Goal: Task Accomplishment & Management: Manage account settings

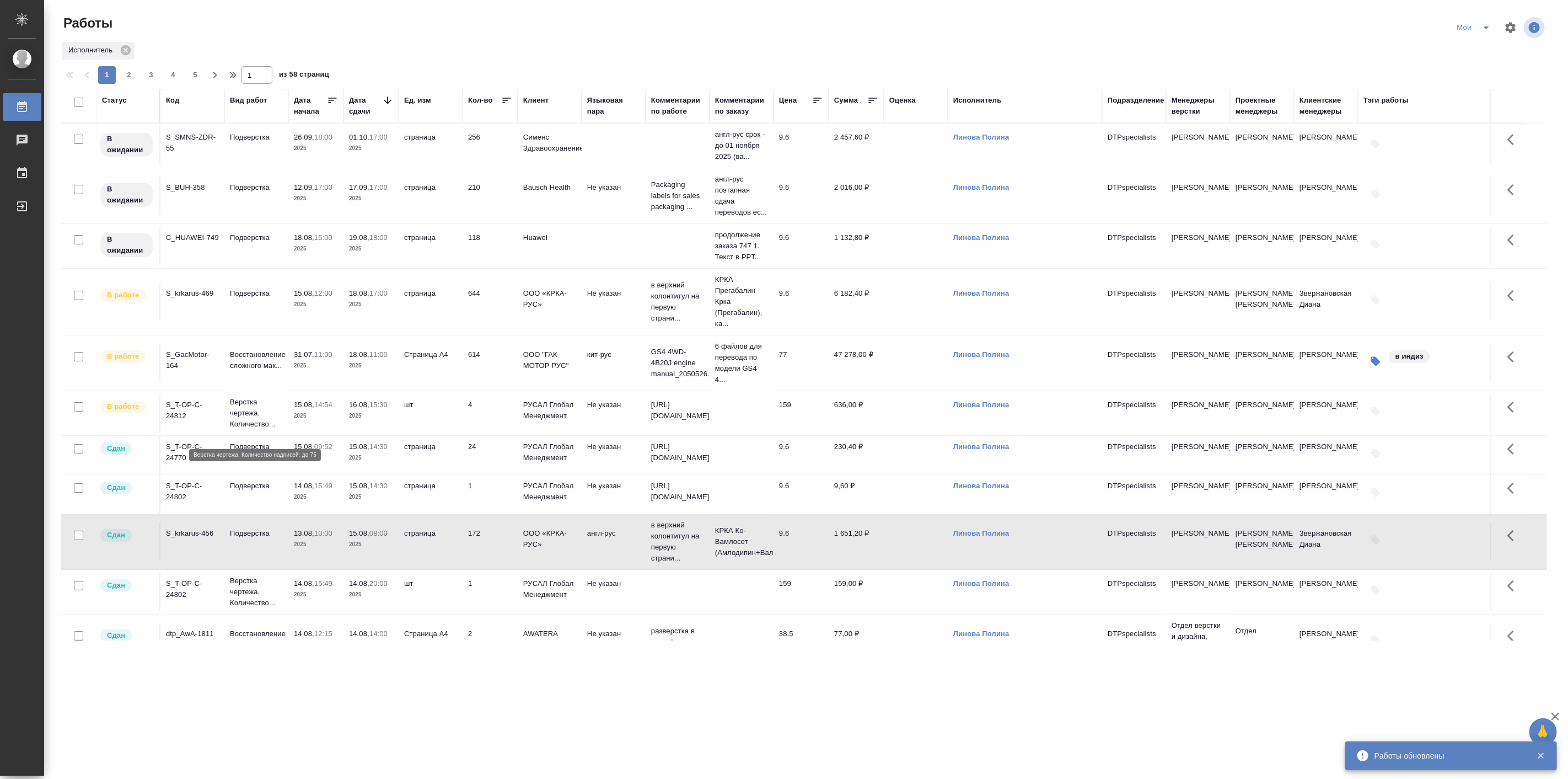
click at [247, 422] on p "Верстка чертежа. Количество..." at bounding box center [256, 413] width 53 height 33
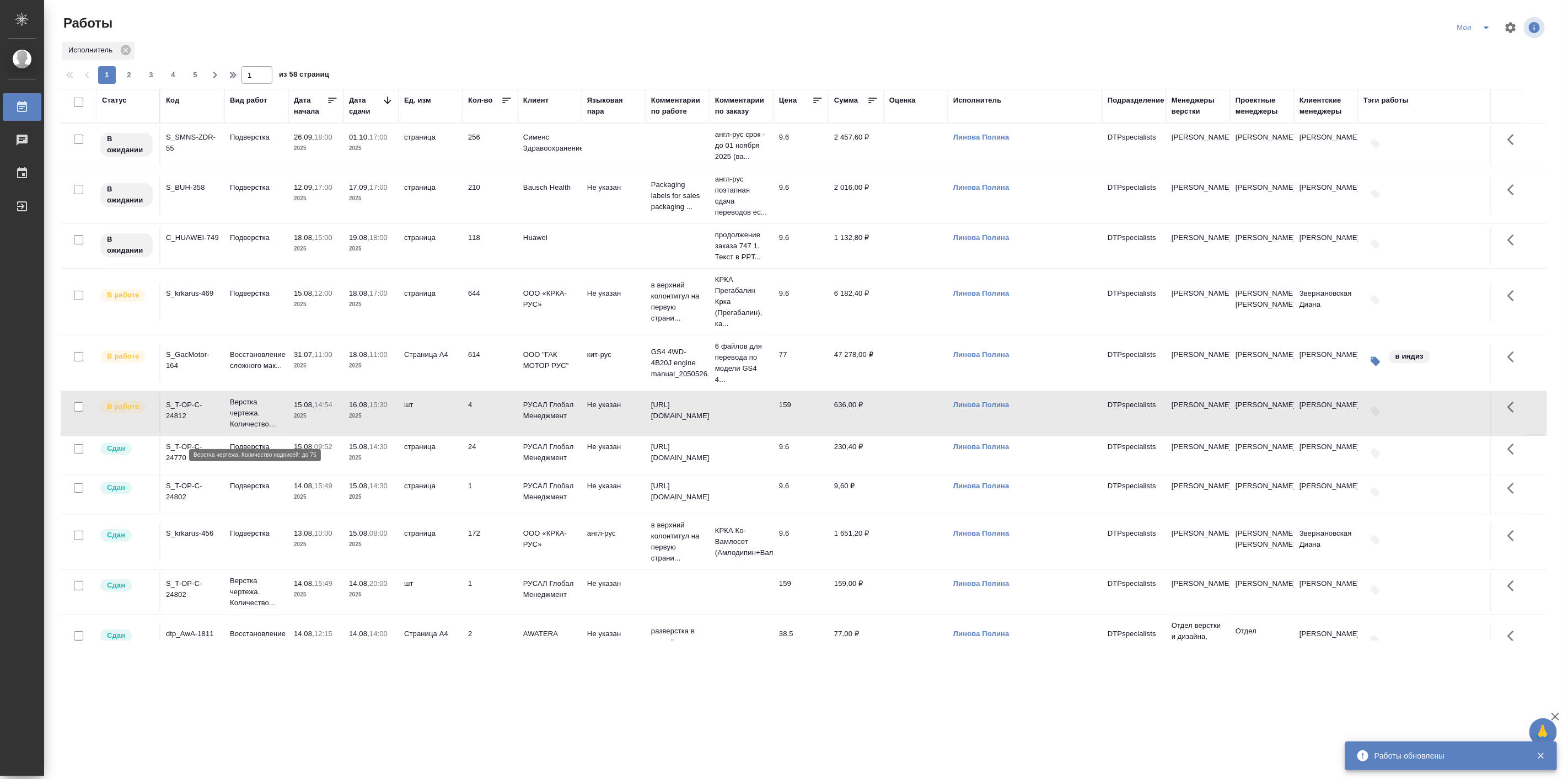
click at [247, 422] on p "Верстка чертежа. Количество..." at bounding box center [256, 413] width 53 height 33
click at [256, 165] on td "Подверстка" at bounding box center [256, 145] width 64 height 39
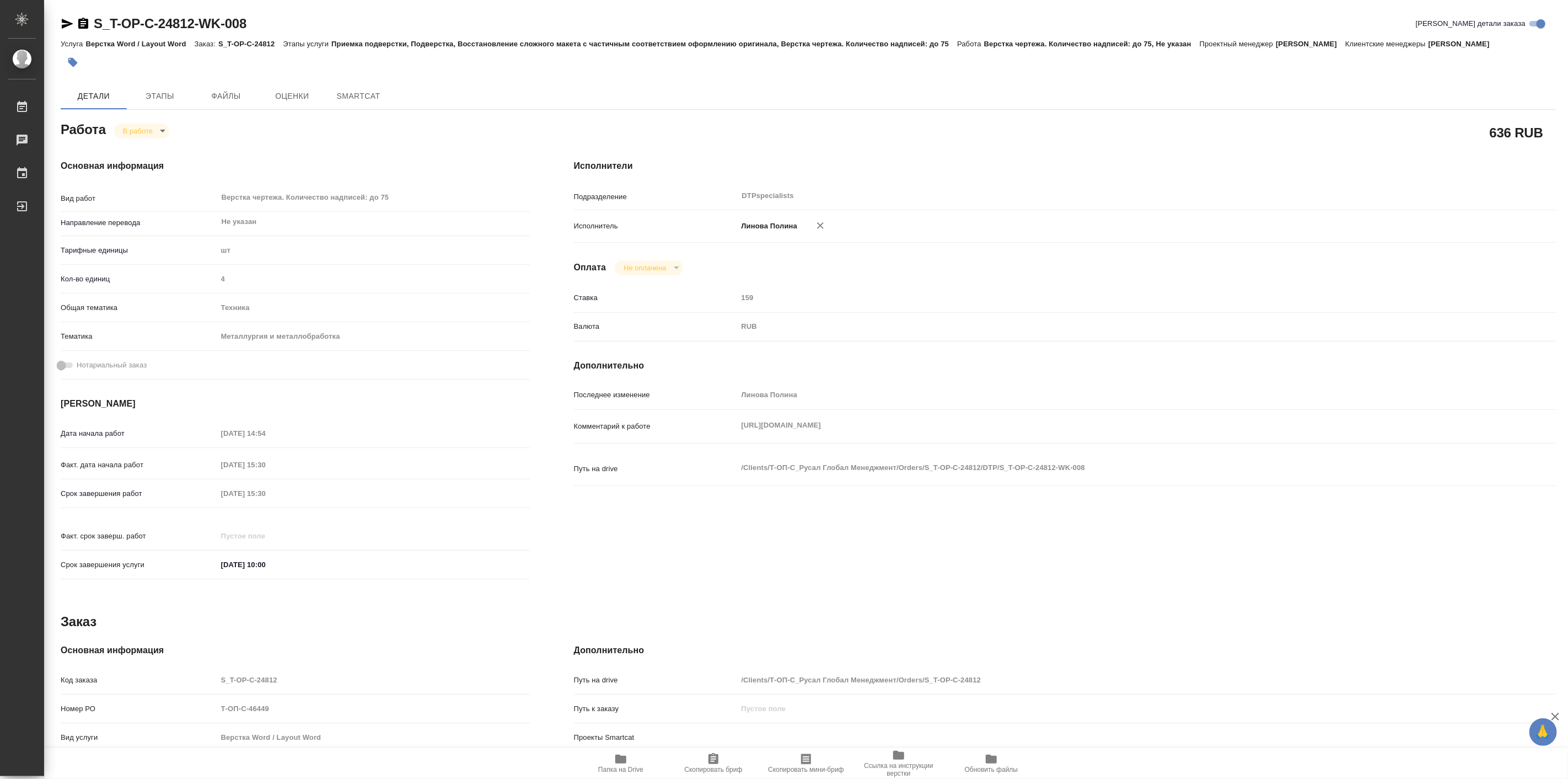
type textarea "x"
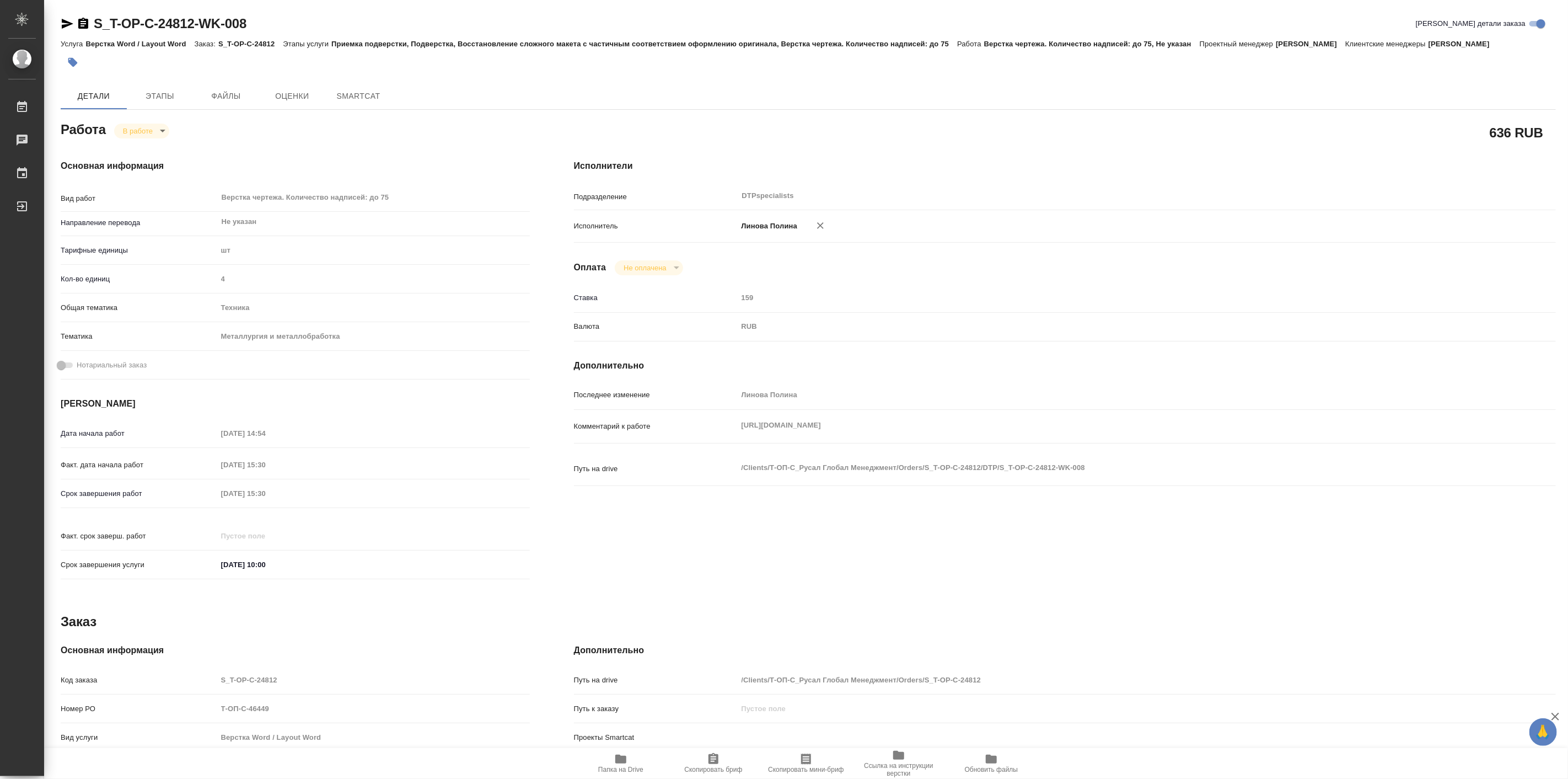
type textarea "x"
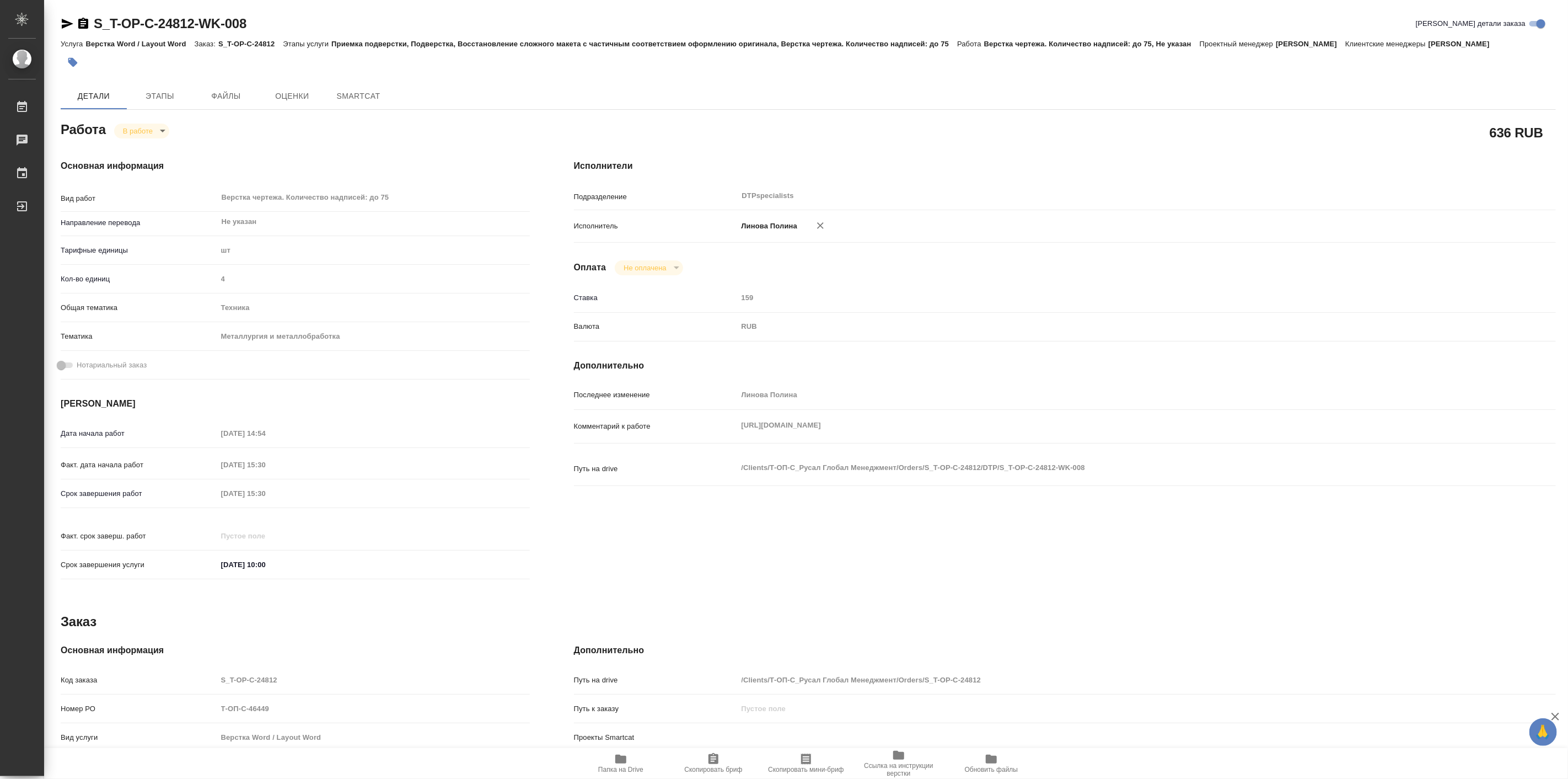
type textarea "x"
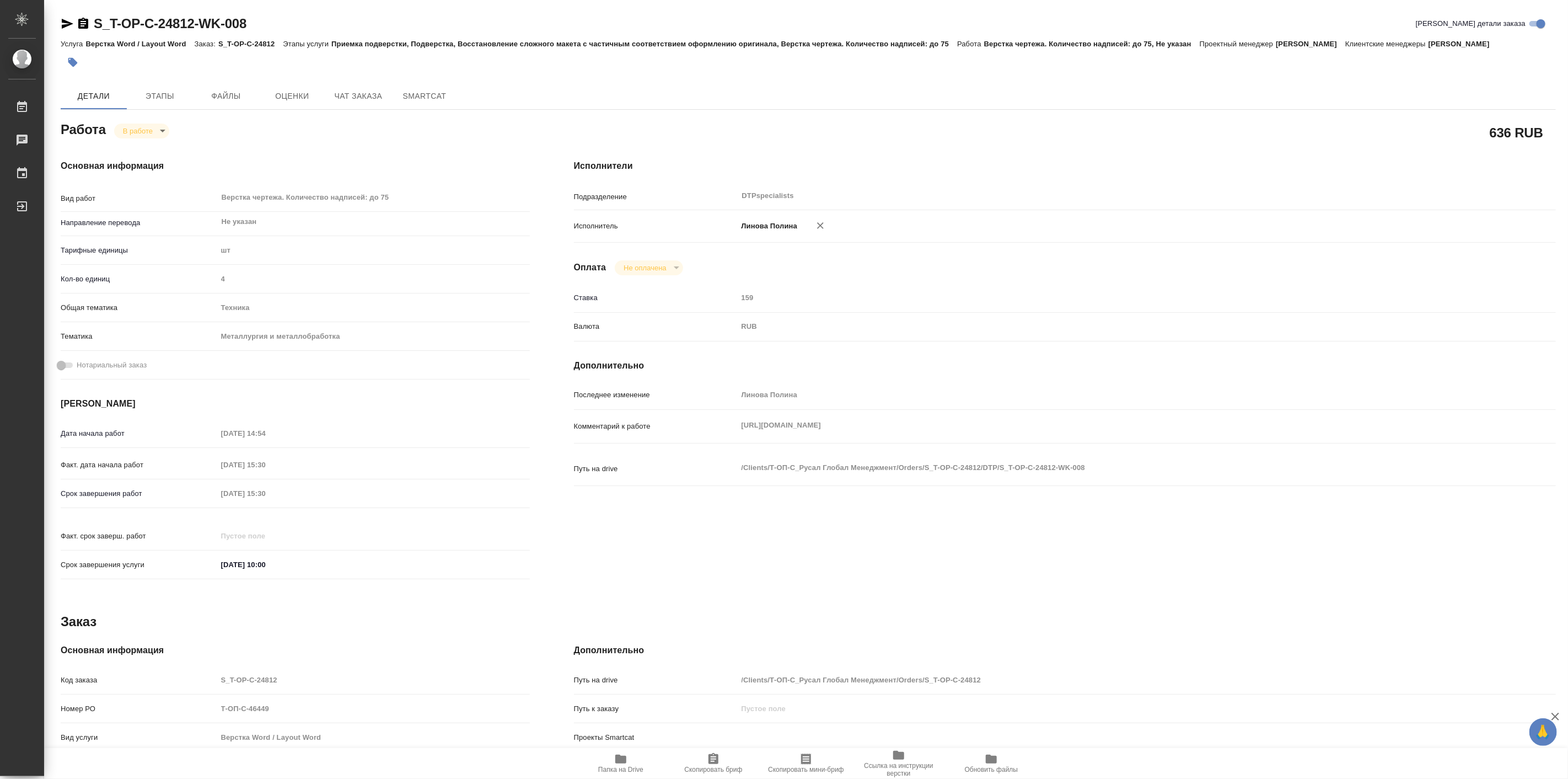
click at [68, 26] on icon "button" at bounding box center [67, 24] width 13 height 13
type textarea "x"
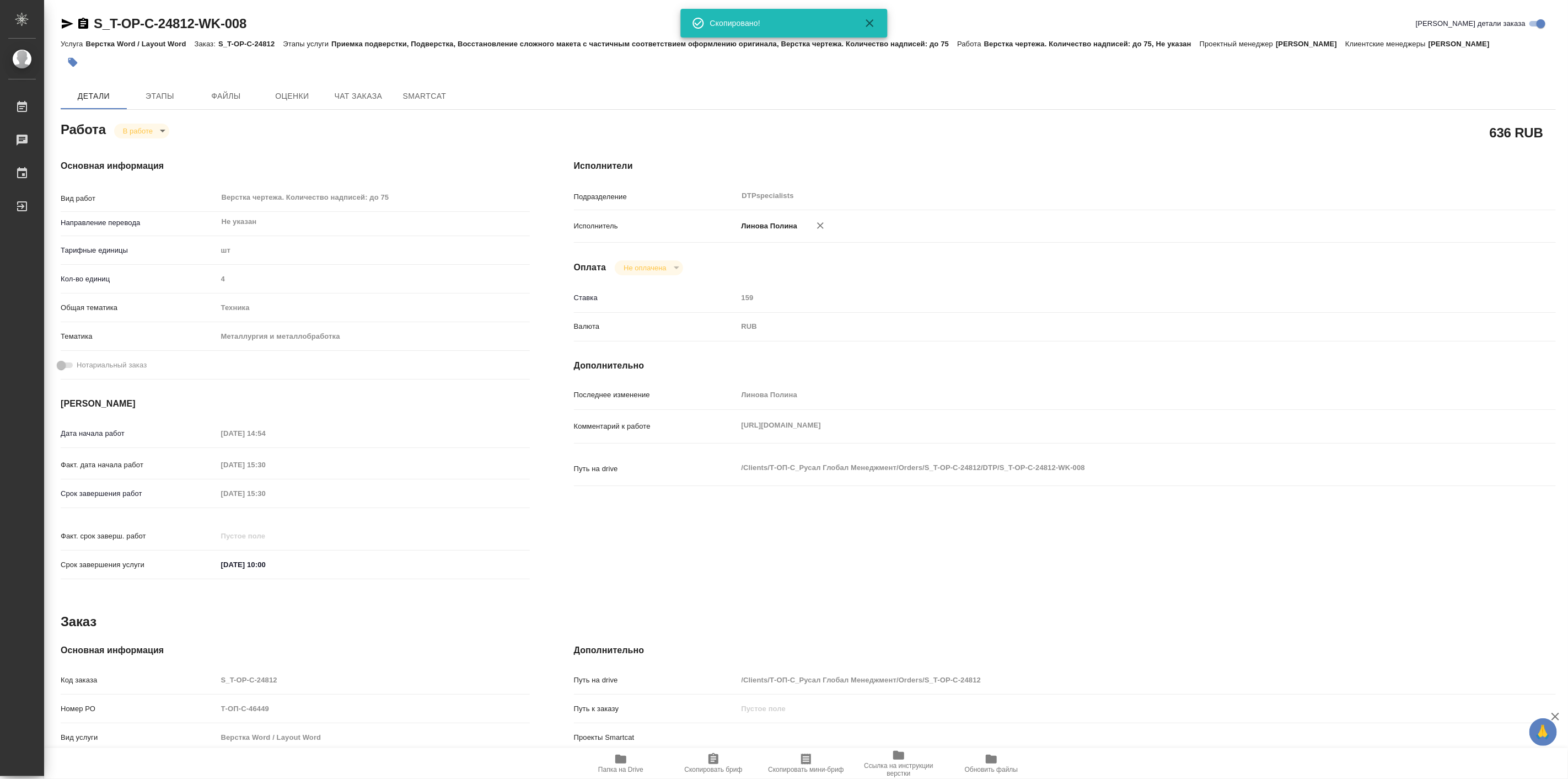
type textarea "x"
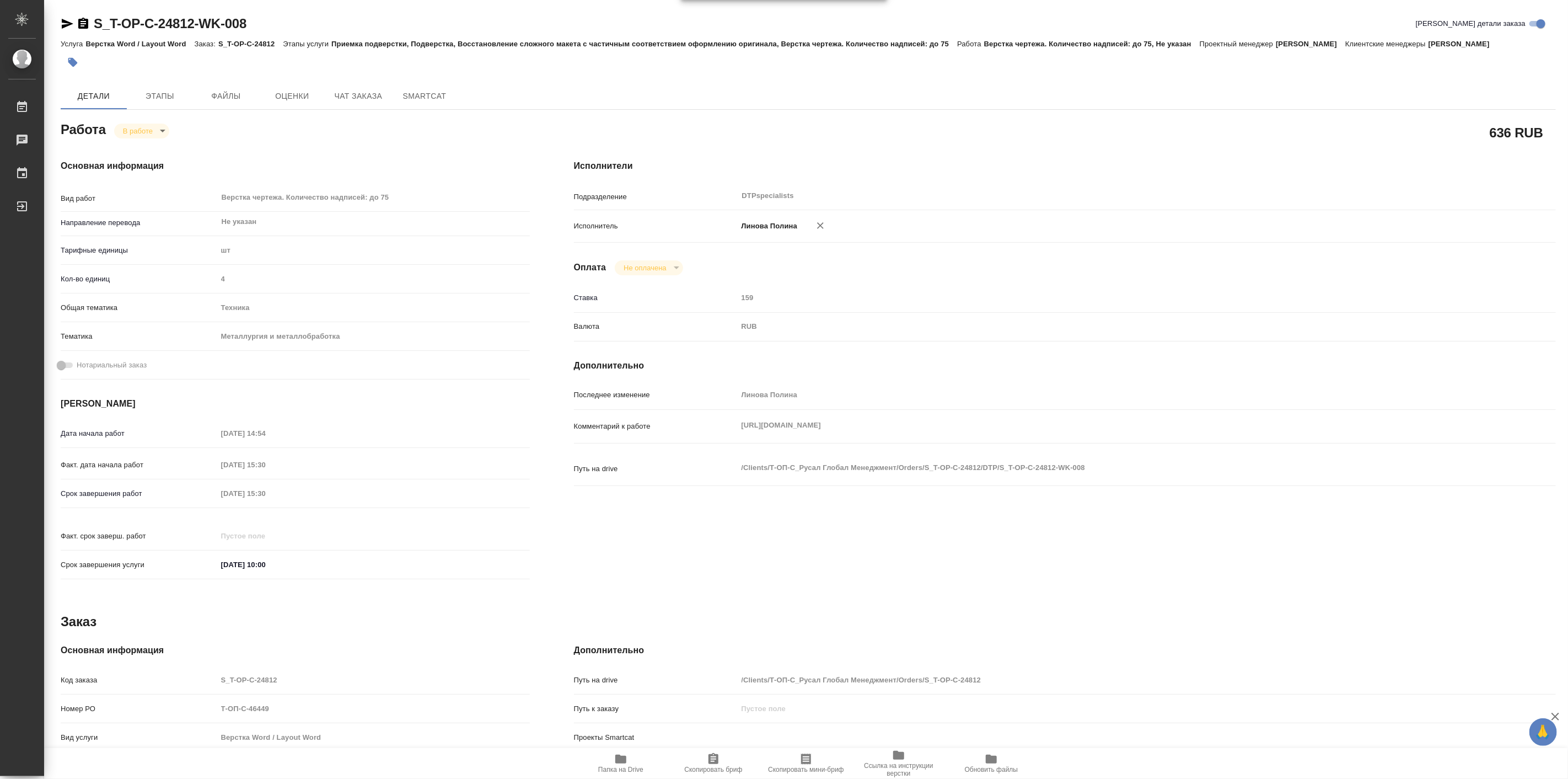
type textarea "x"
click at [625, 769] on span "Папка на Drive" at bounding box center [620, 769] width 45 height 8
click at [149, 135] on body "🙏 .cls-1 fill:#fff; AWATERA Linova Polina Работы 0 Чаты График Выйти S_T-OP-C-2…" at bounding box center [784, 390] width 1568 height 779
click at [152, 146] on button "Выполнен" at bounding box center [142, 149] width 40 height 12
type textarea "x"
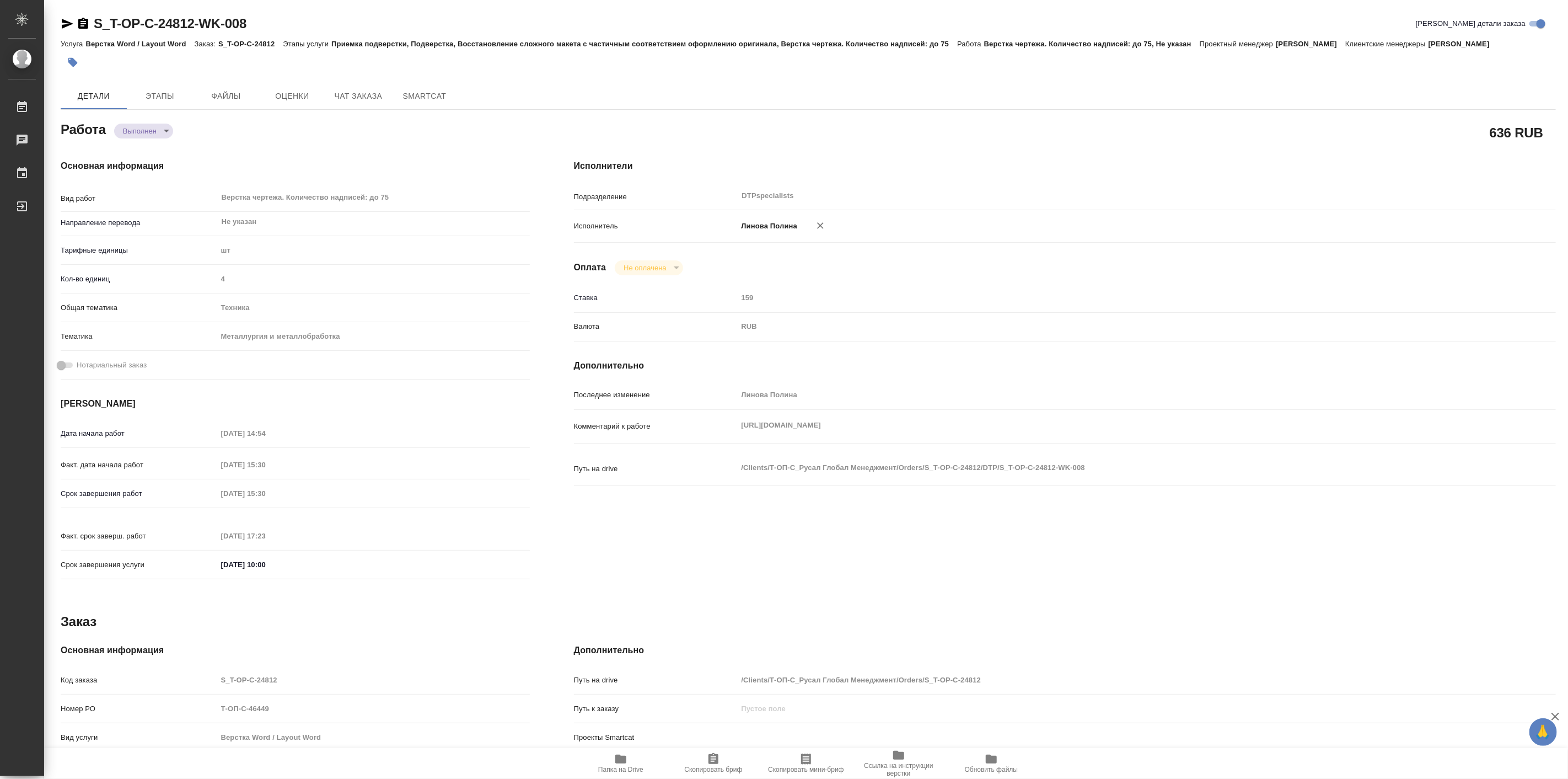
type textarea "x"
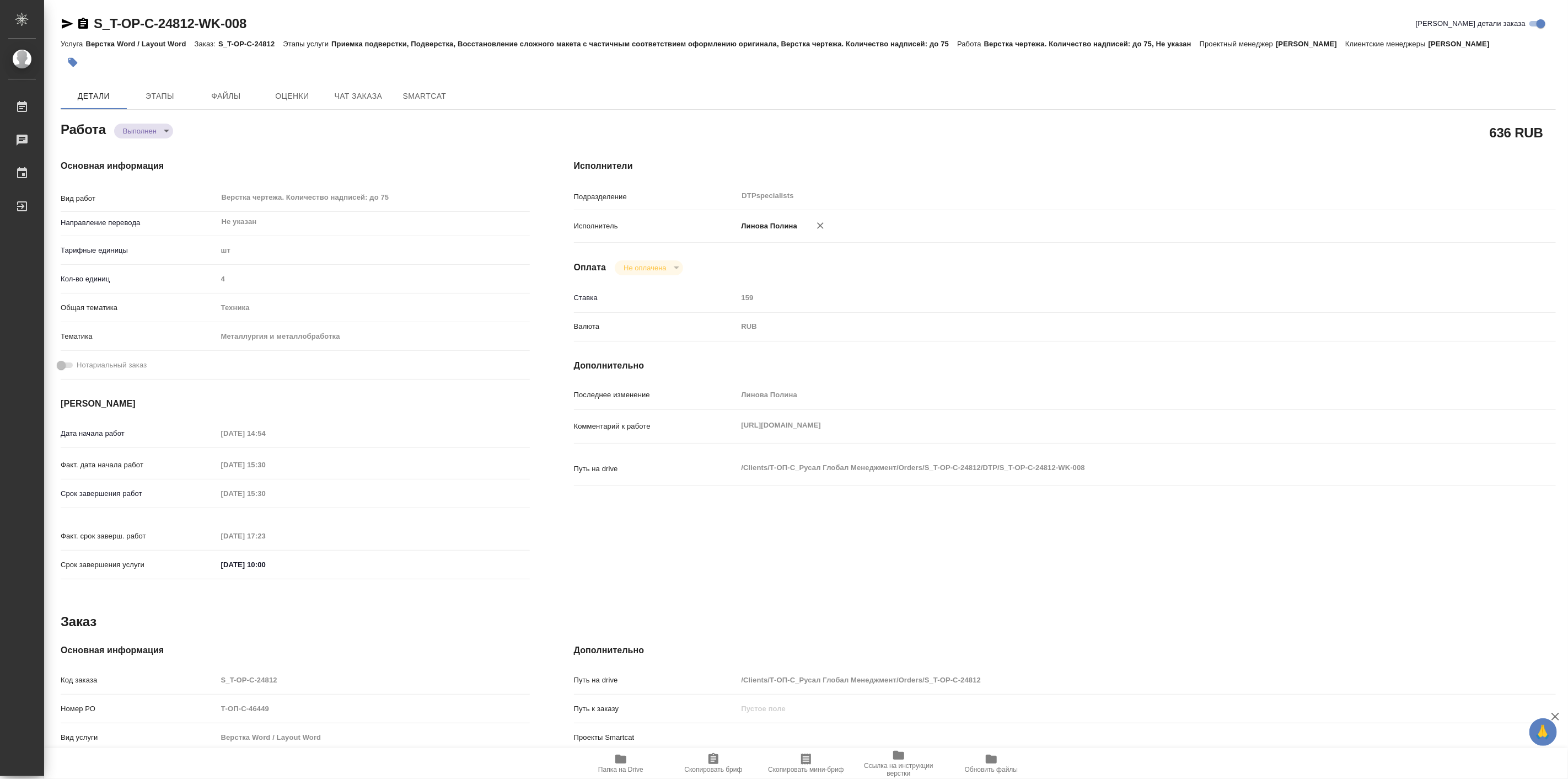
type textarea "x"
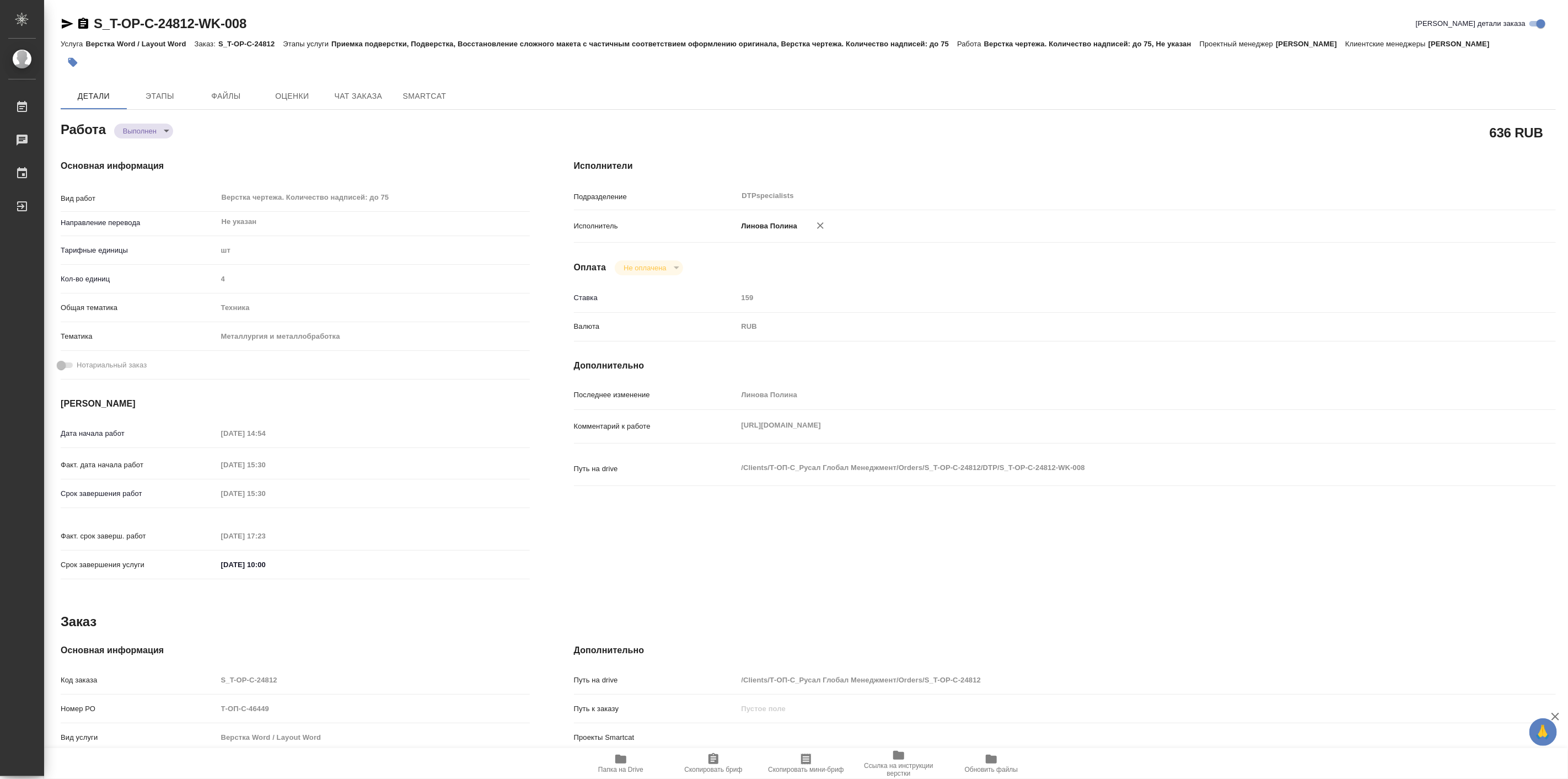
type textarea "x"
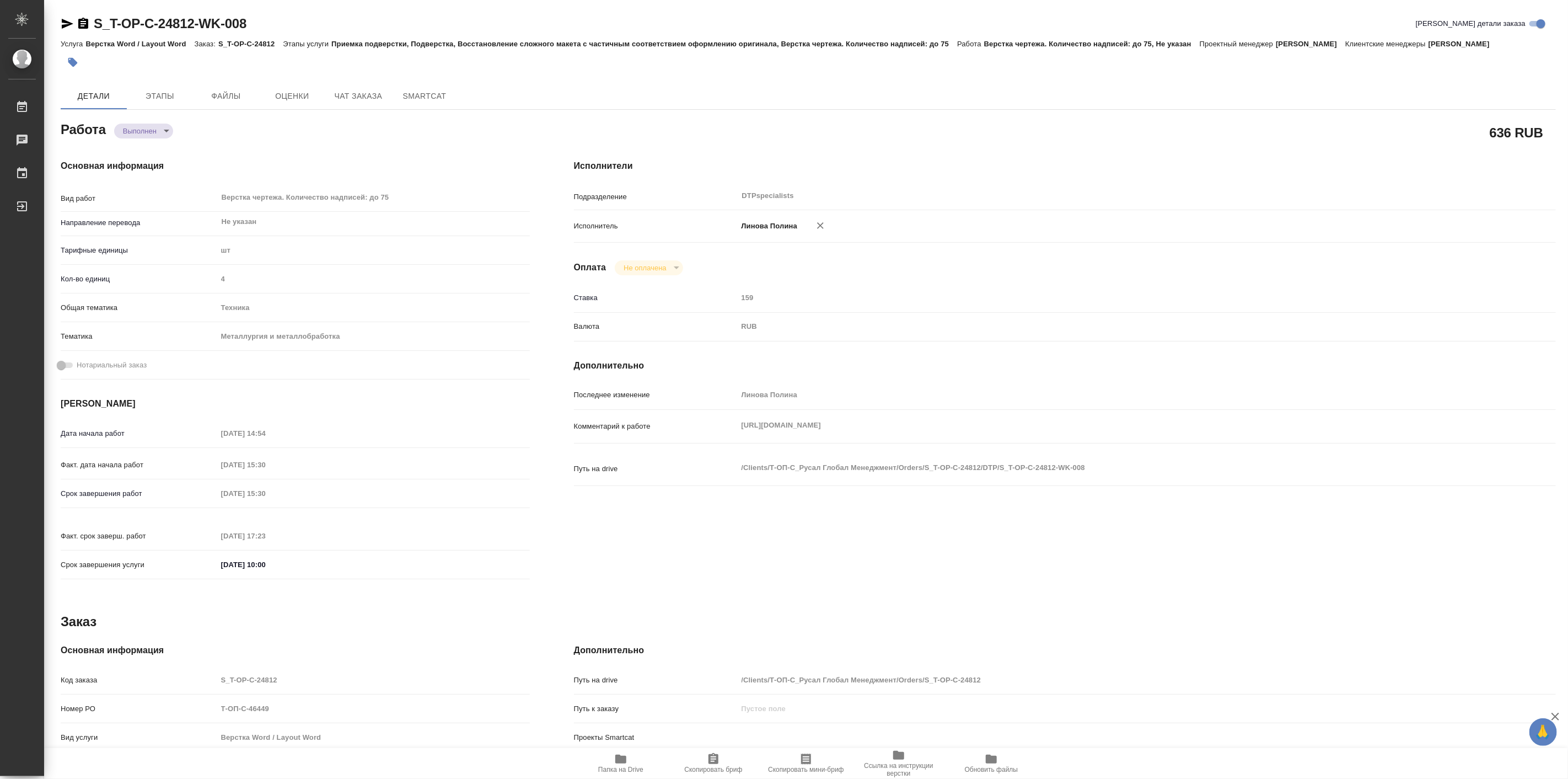
type textarea "x"
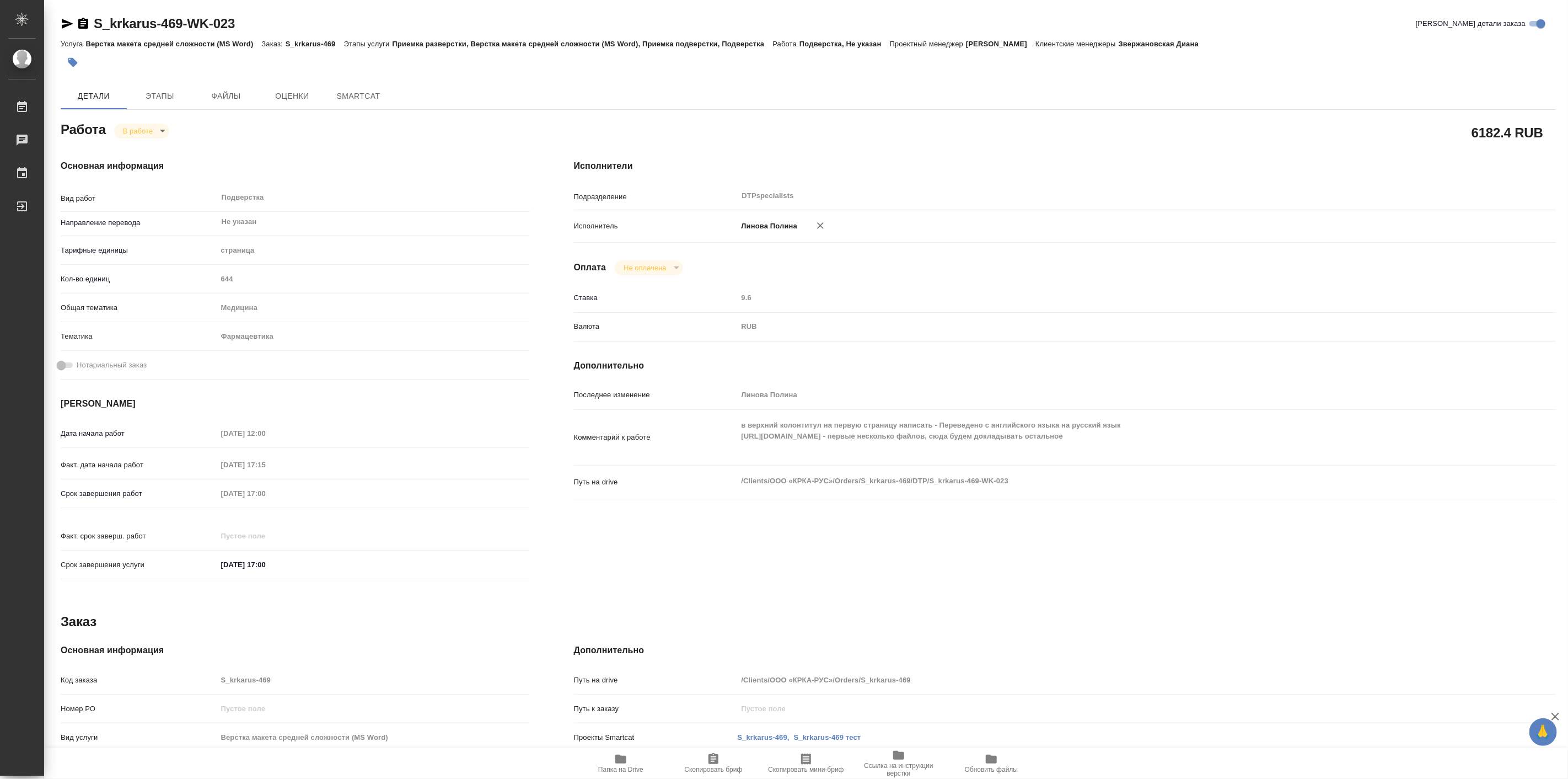
type textarea "x"
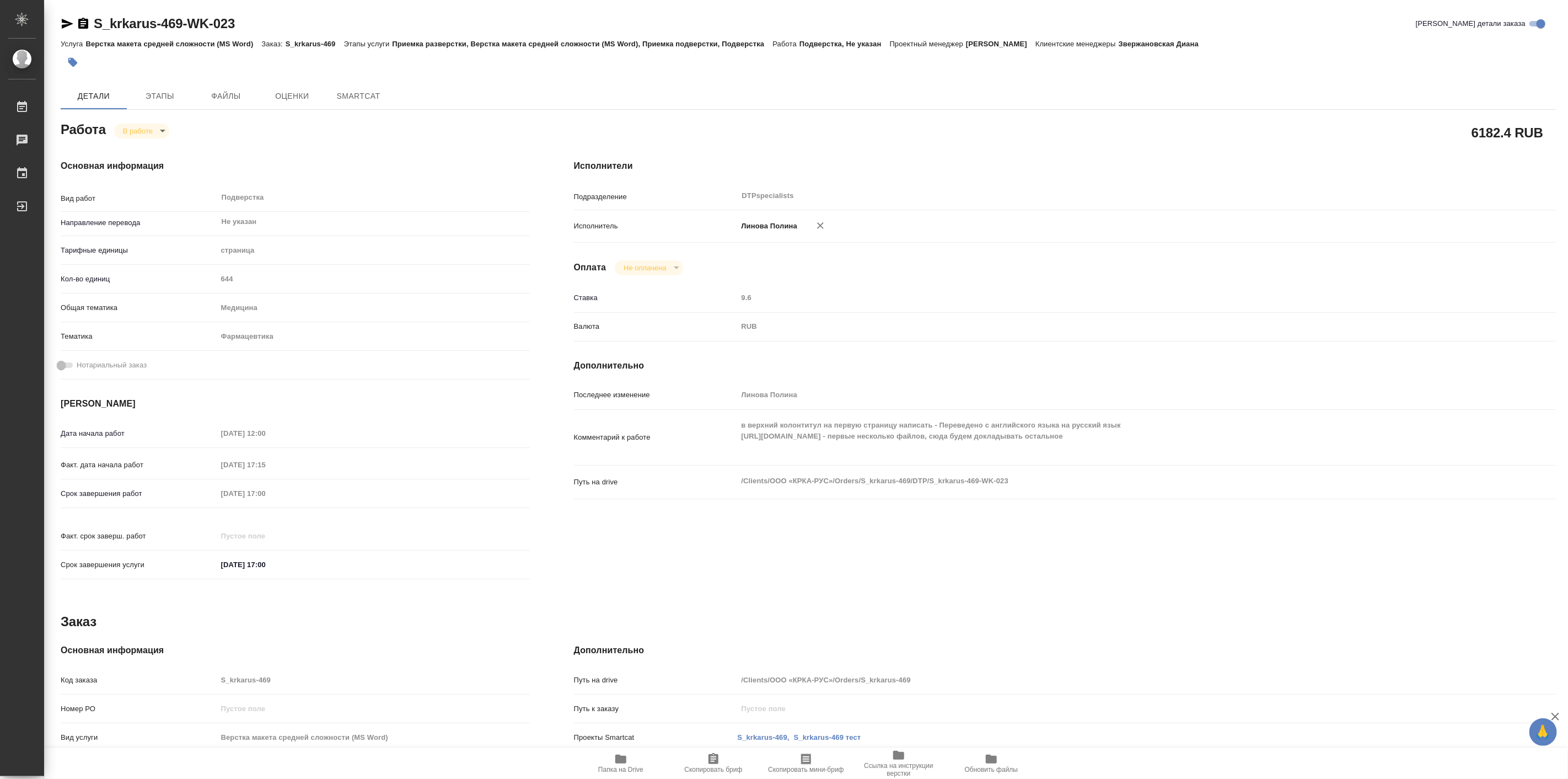
type textarea "x"
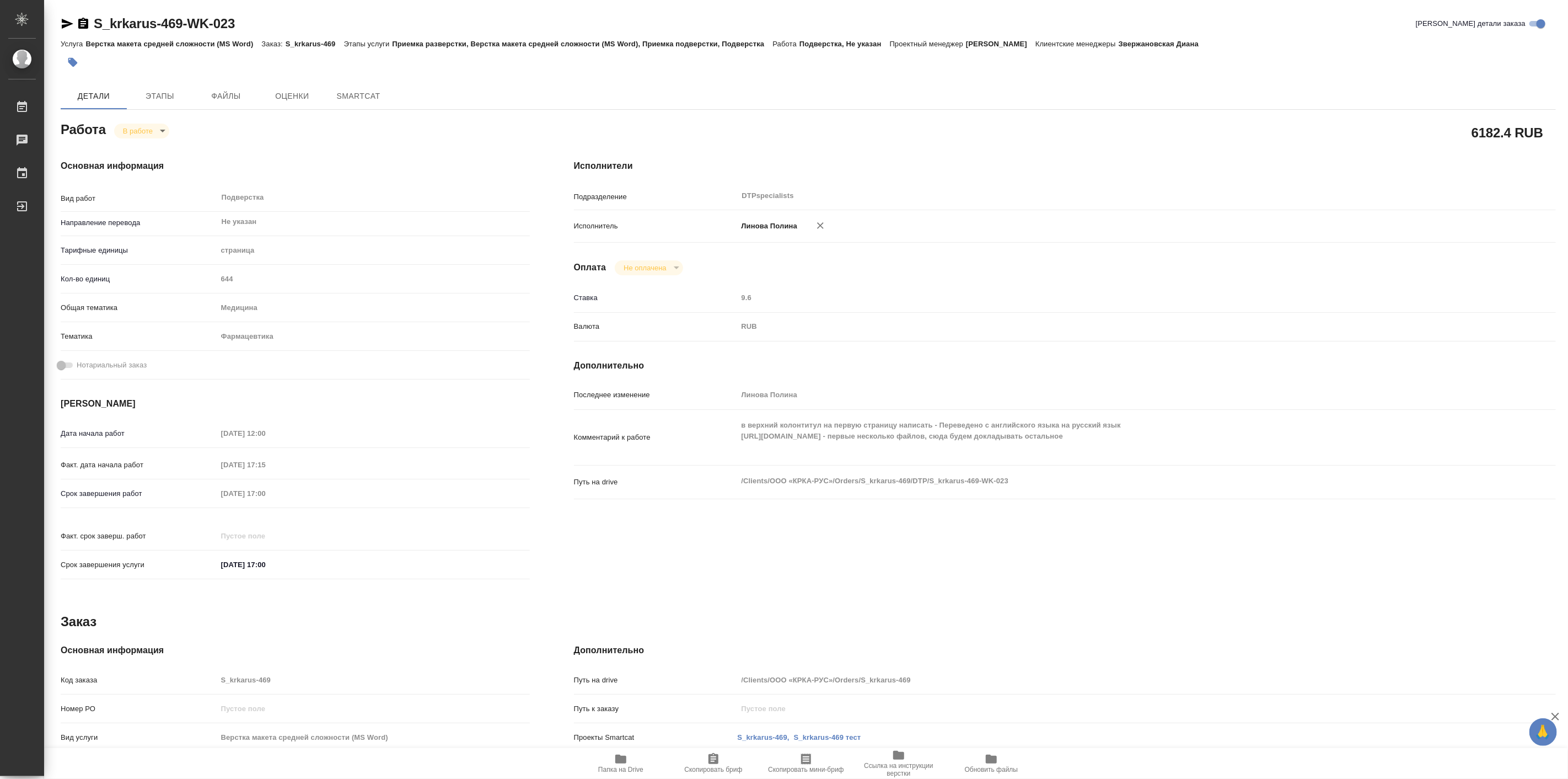
type textarea "x"
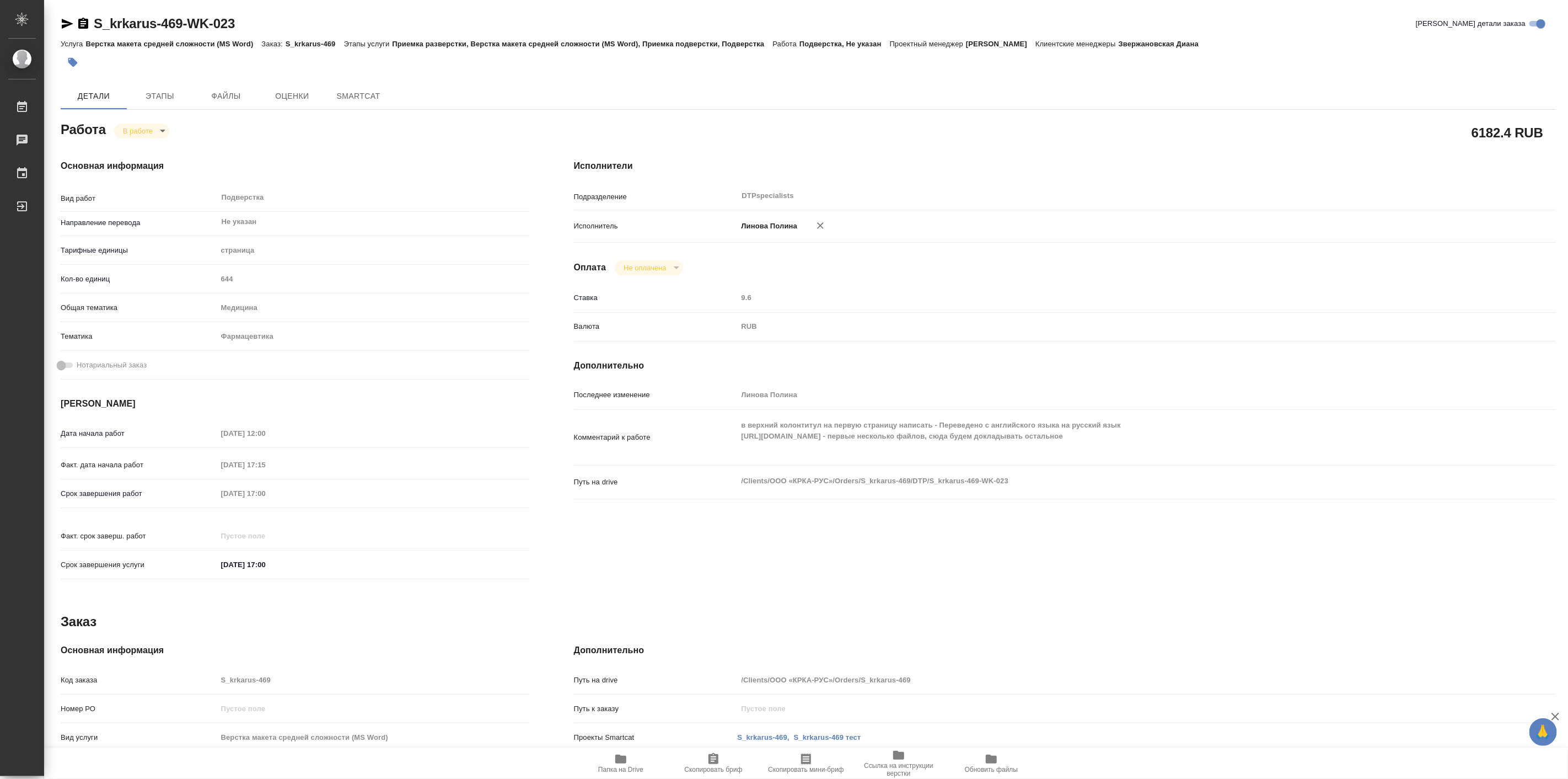
type textarea "x"
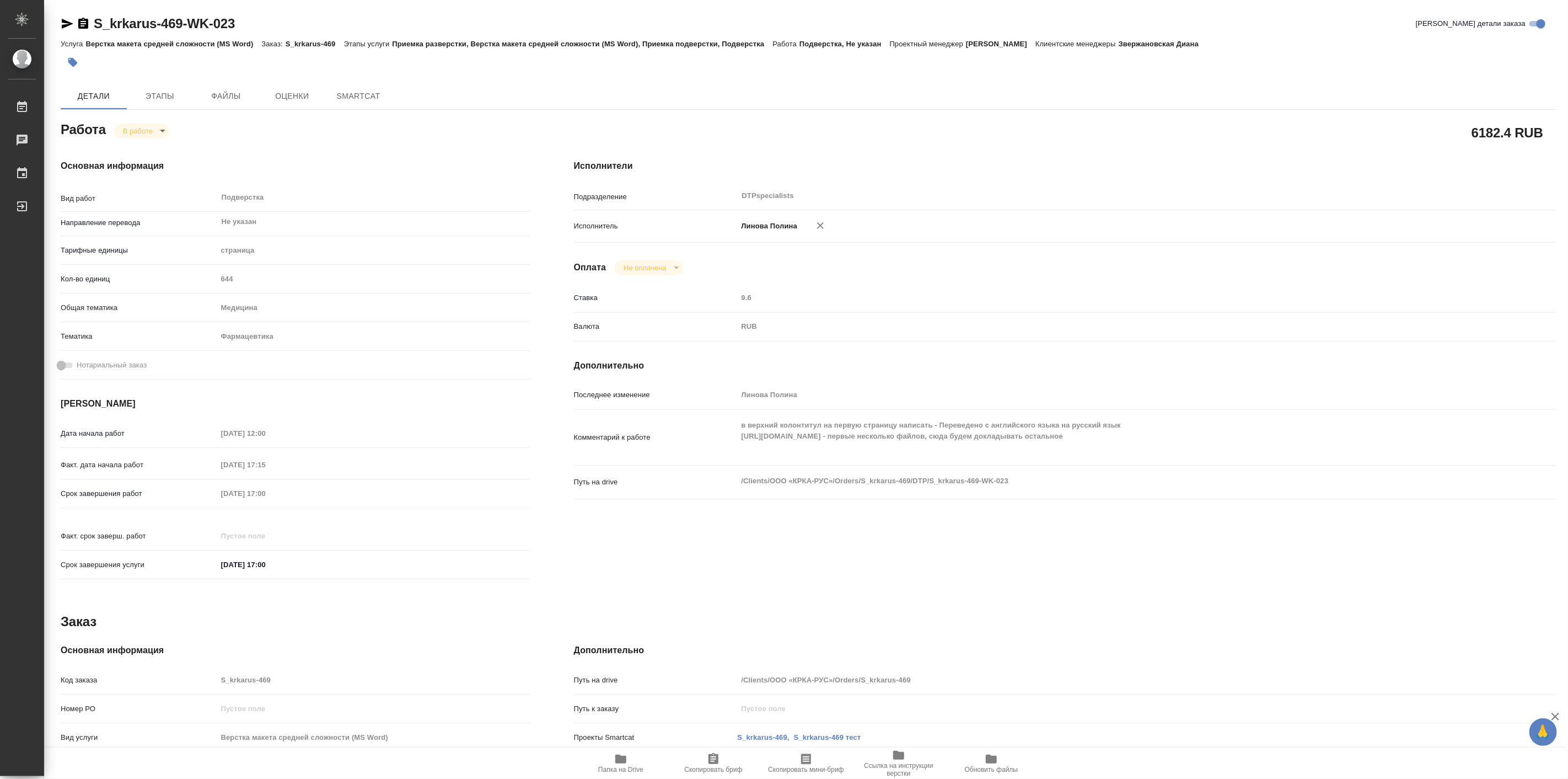
type textarea "x"
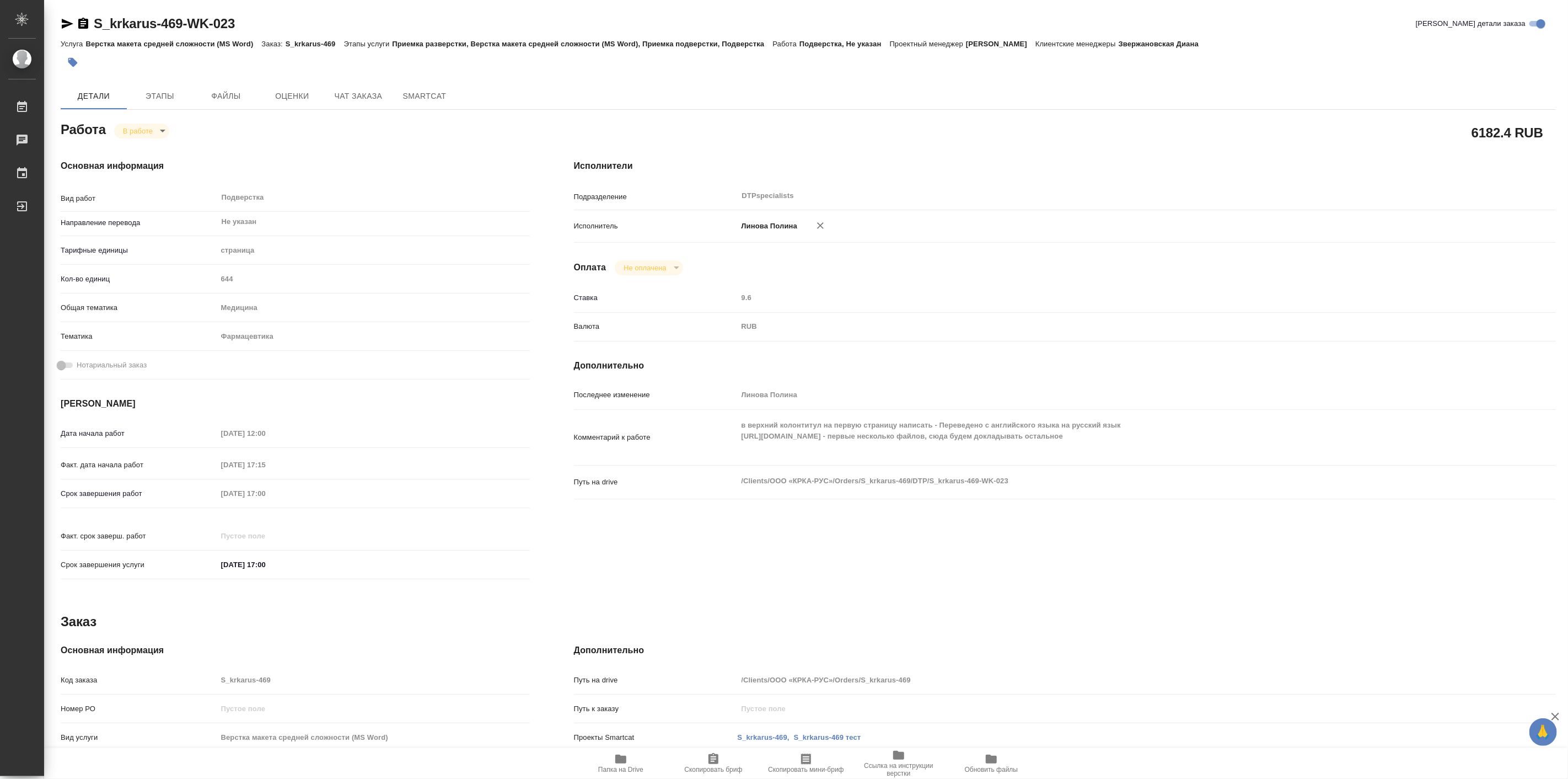
type textarea "x"
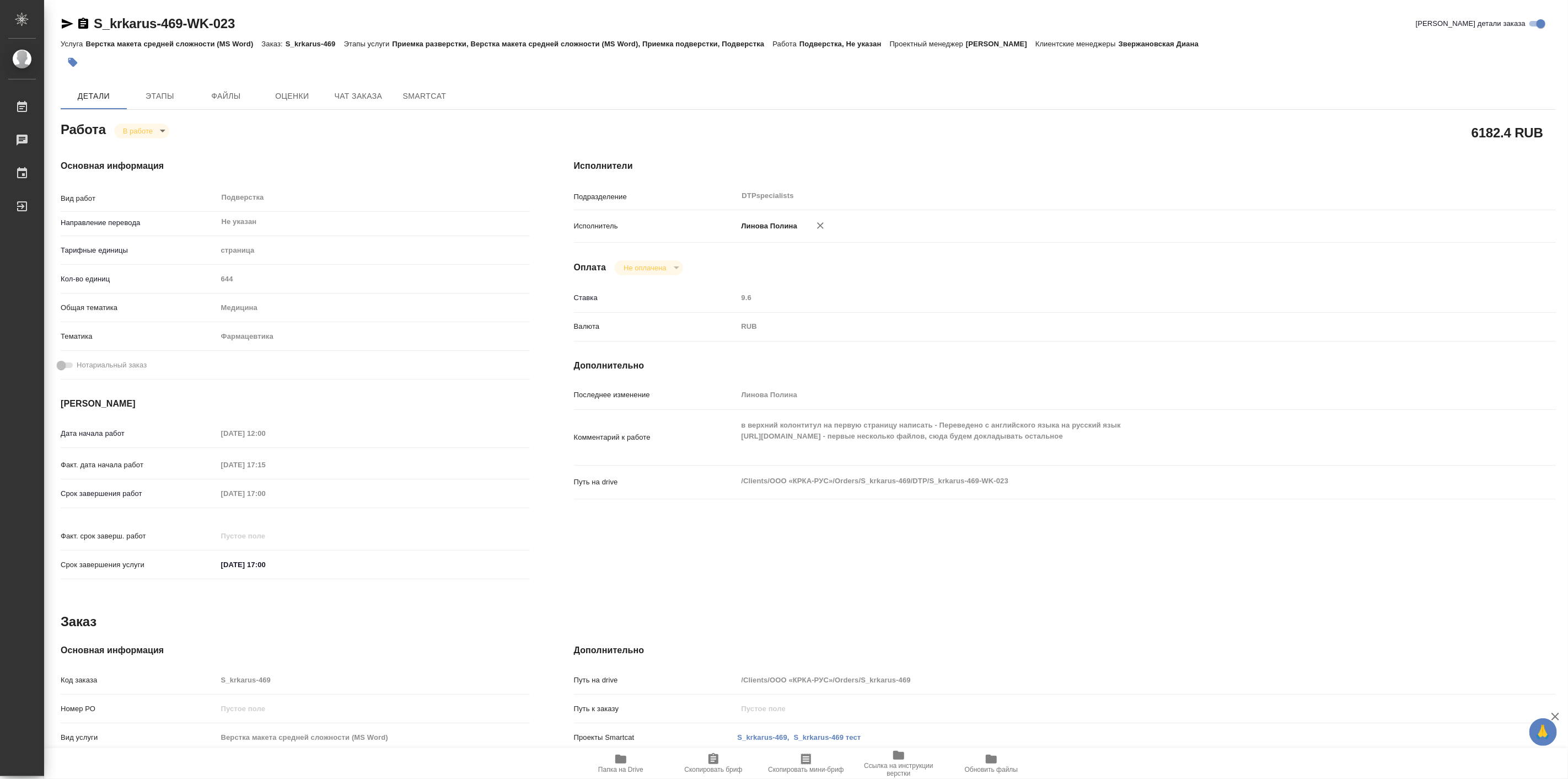
type textarea "x"
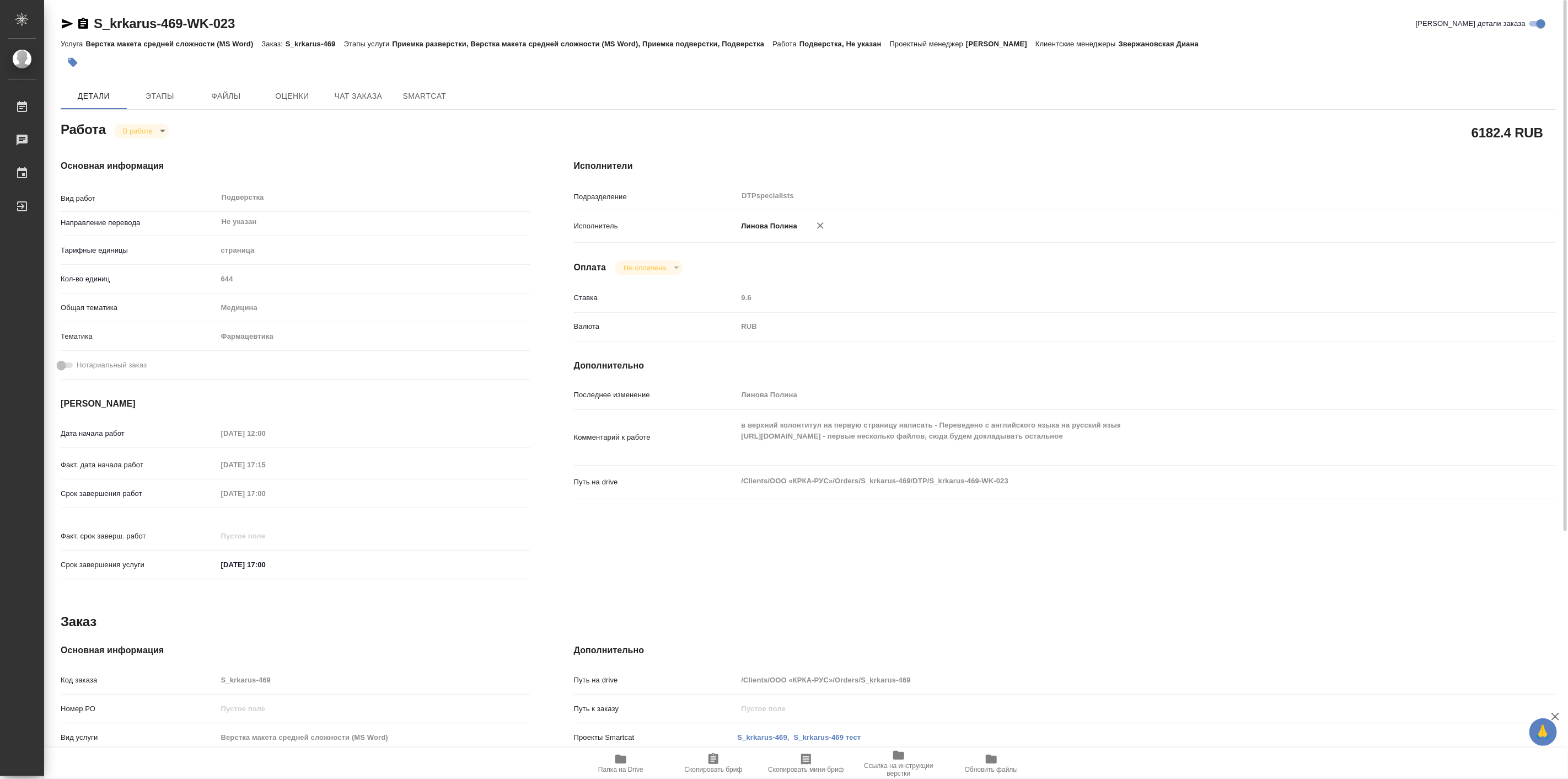
click at [66, 26] on icon "button" at bounding box center [67, 24] width 13 height 13
